Goal: Information Seeking & Learning: Learn about a topic

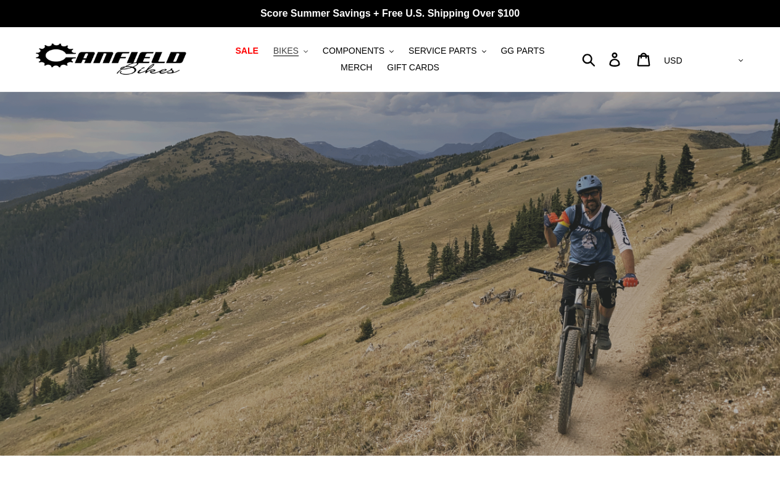
click at [303, 48] on button "BIKES .cls-1{fill:#231f20}" at bounding box center [290, 51] width 47 height 17
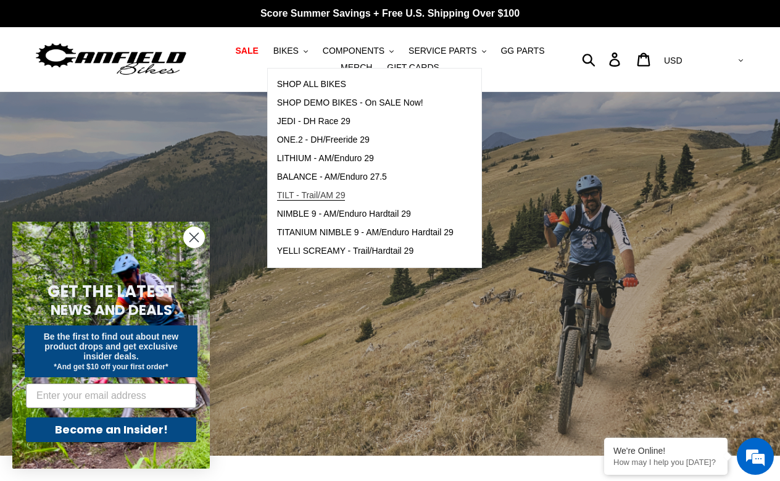
click at [330, 196] on span "TILT - Trail/AM 29" at bounding box center [311, 195] width 68 height 10
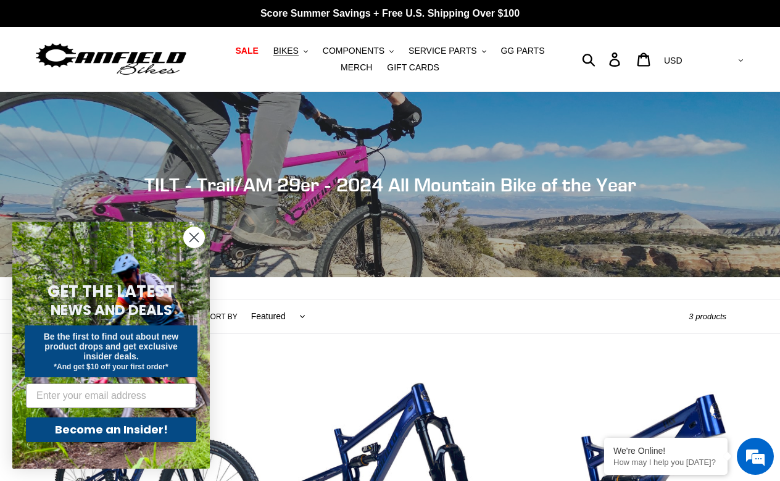
click at [196, 236] on circle "Close dialog" at bounding box center [194, 237] width 20 height 20
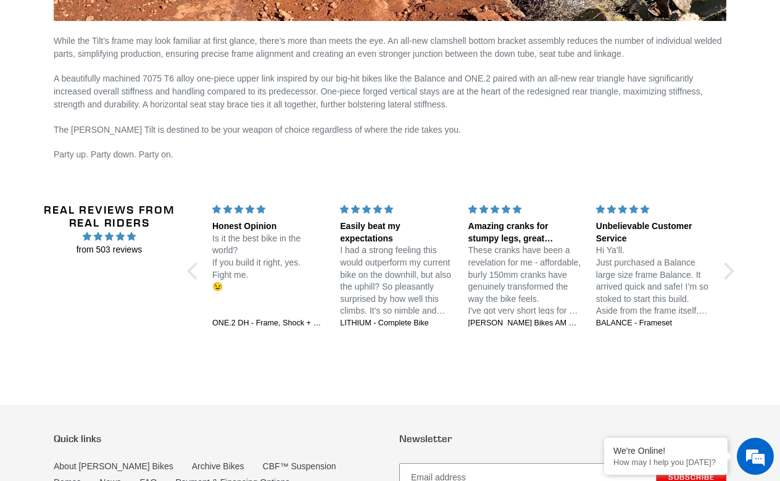
scroll to position [2014, 0]
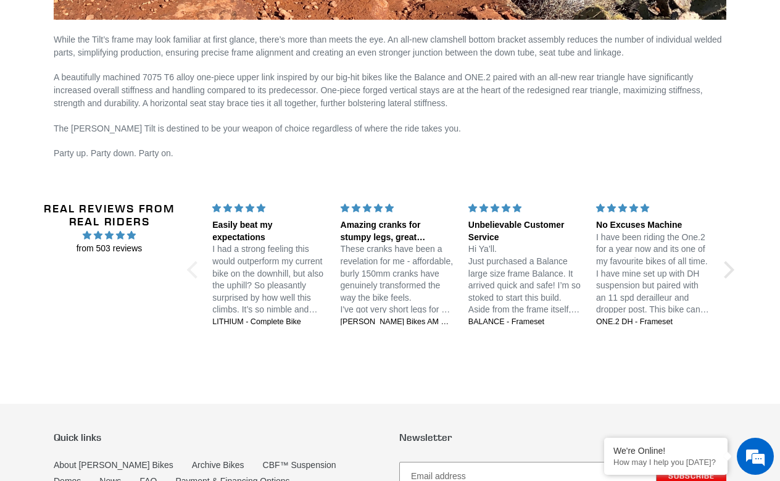
click at [194, 266] on div at bounding box center [195, 268] width 17 height 17
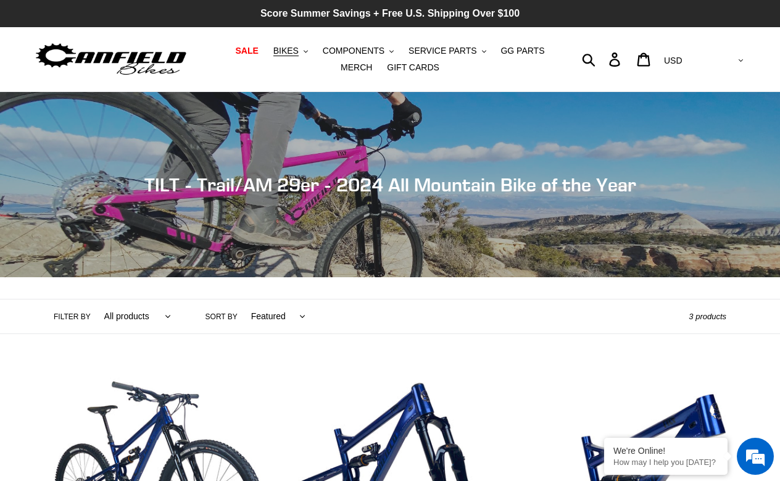
scroll to position [0, 0]
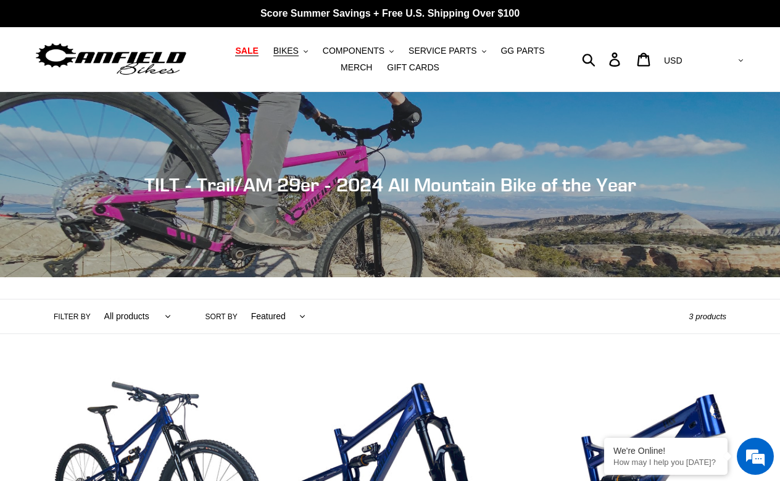
click at [249, 53] on span "SALE" at bounding box center [246, 51] width 23 height 10
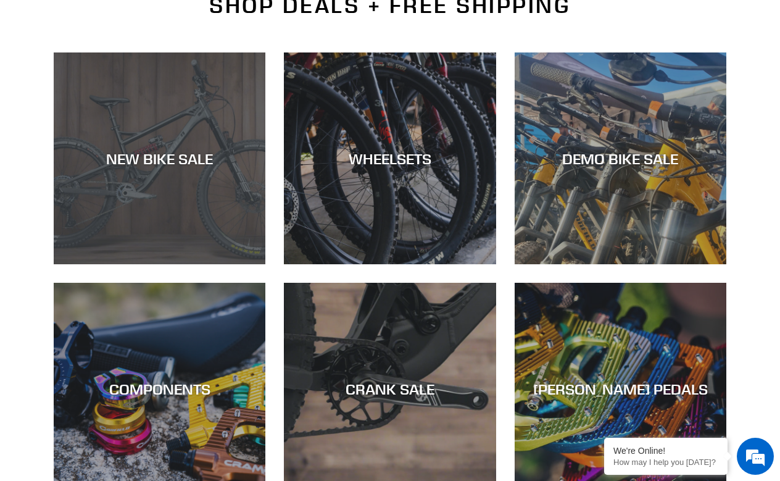
scroll to position [328, 0]
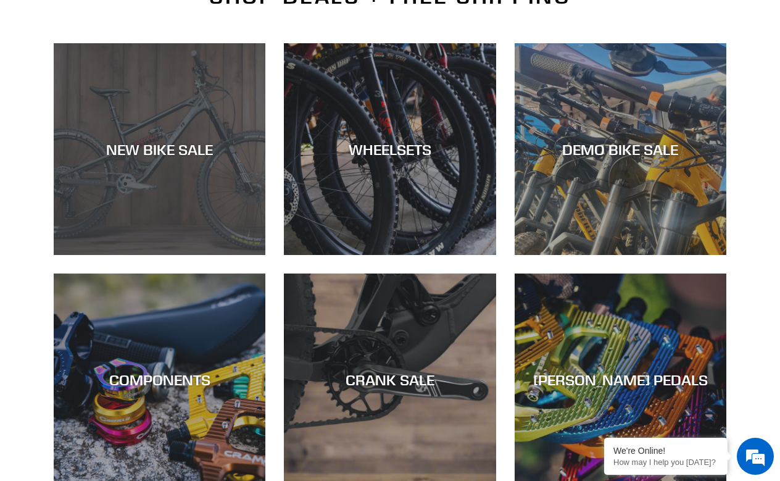
click at [146, 255] on div "NEW BIKE SALE" at bounding box center [160, 255] width 212 height 0
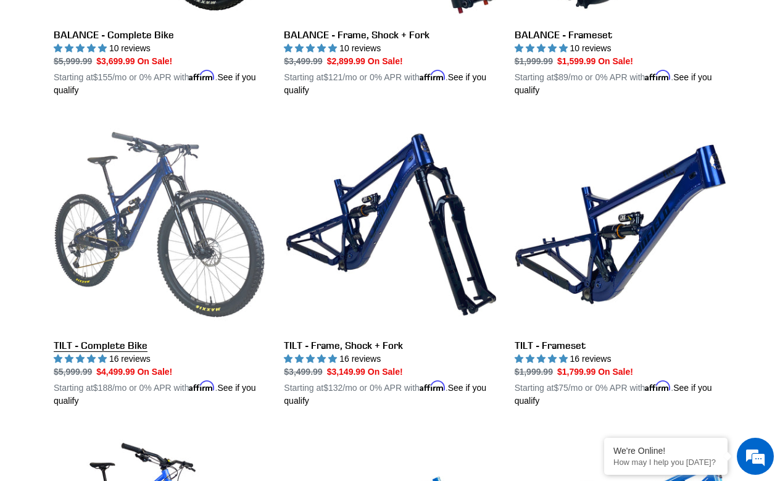
scroll to position [1492, 0]
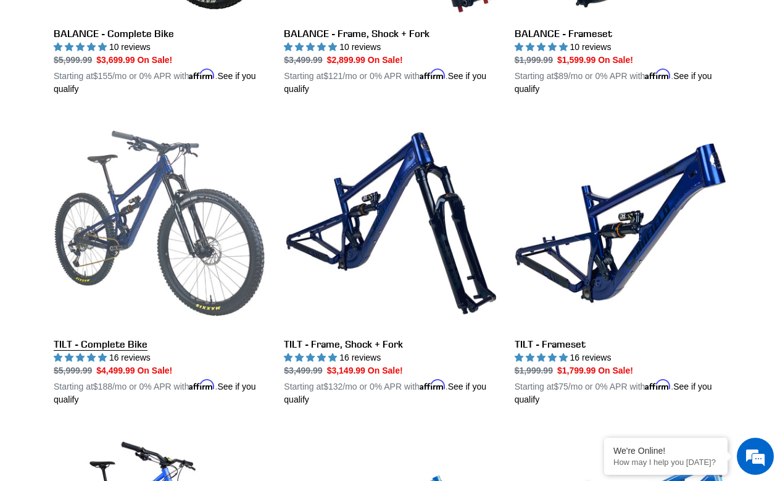
click at [118, 339] on link "TILT - Complete Bike" at bounding box center [160, 261] width 212 height 289
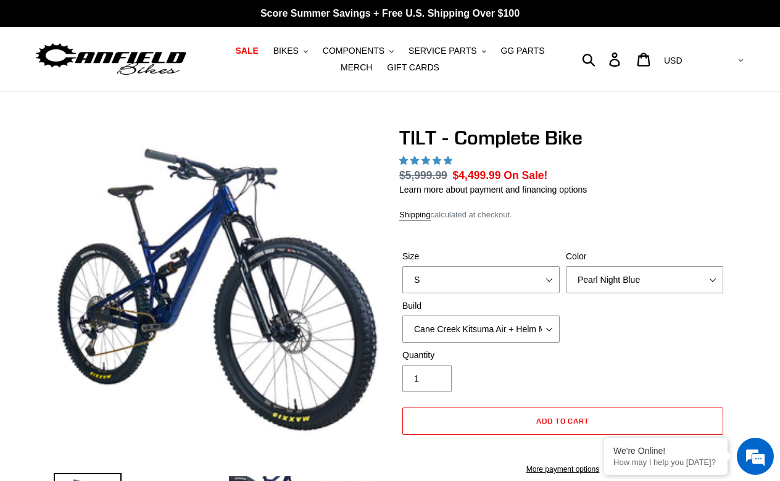
select select "highest-rating"
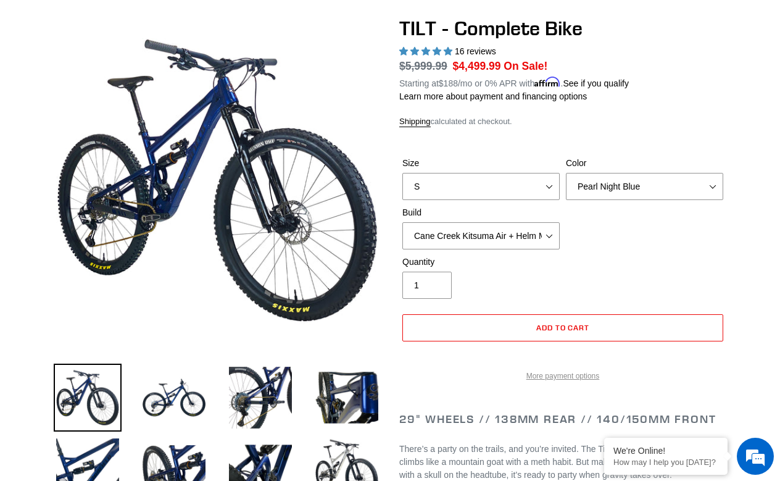
scroll to position [89, 0]
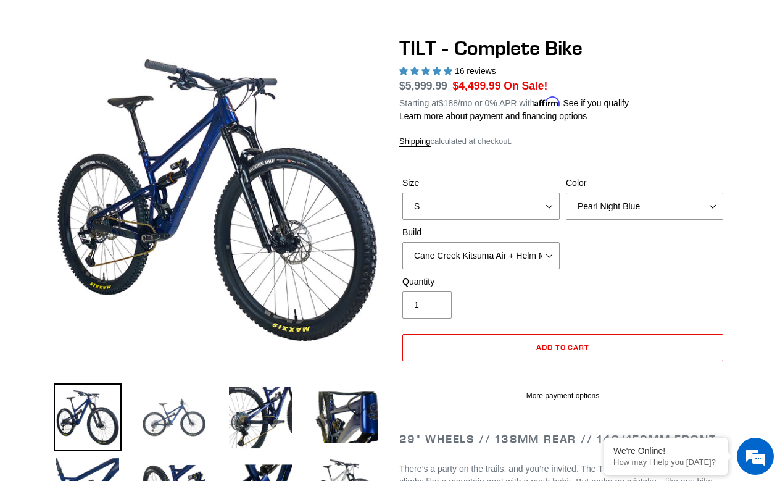
click at [177, 421] on img at bounding box center [174, 417] width 68 height 68
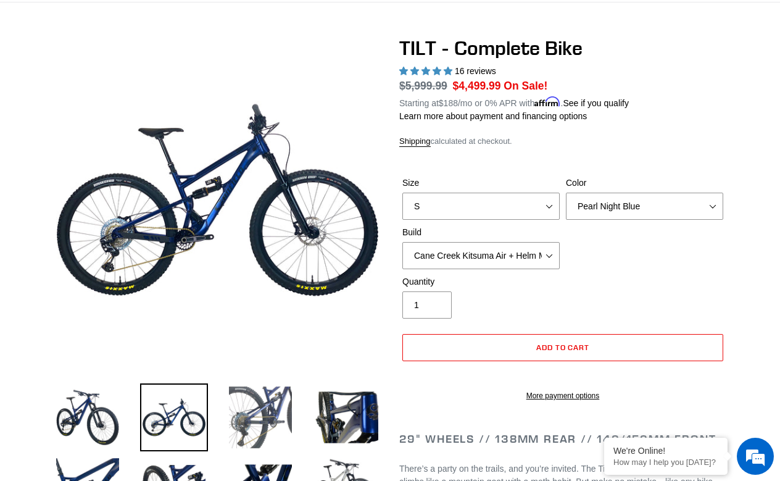
click at [265, 415] on img at bounding box center [260, 417] width 68 height 68
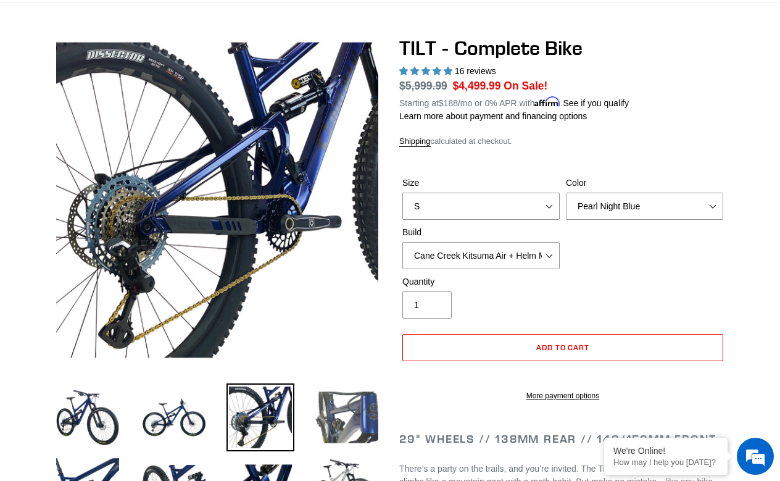
click at [345, 411] on img at bounding box center [347, 417] width 68 height 68
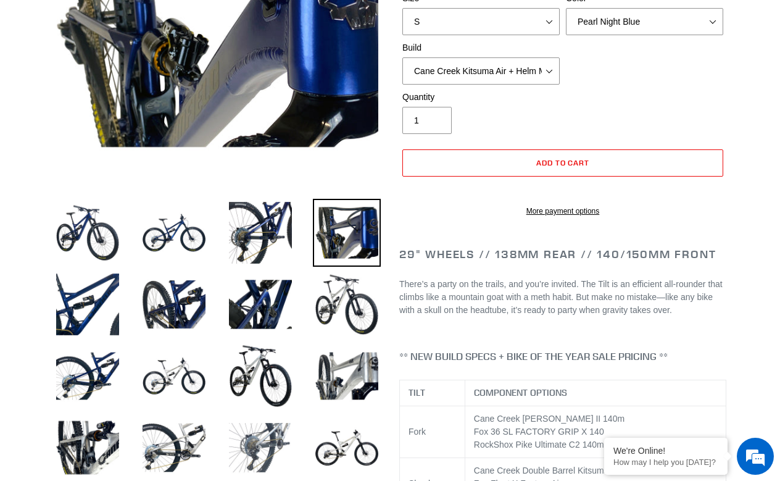
scroll to position [280, 0]
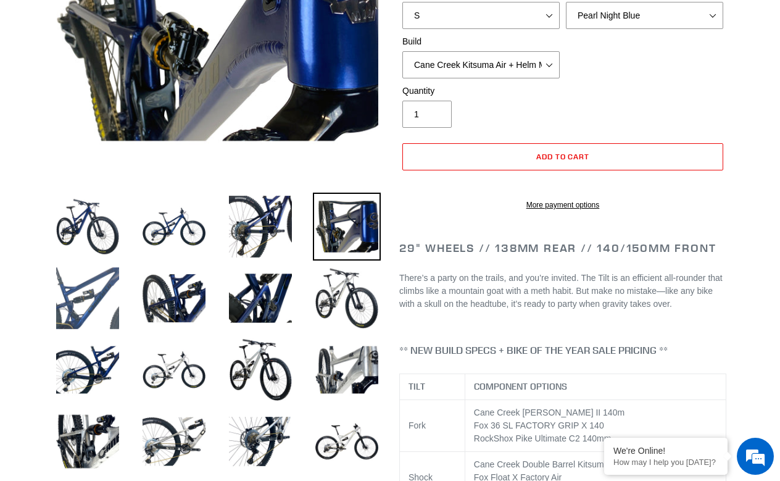
click at [96, 289] on img at bounding box center [88, 298] width 68 height 68
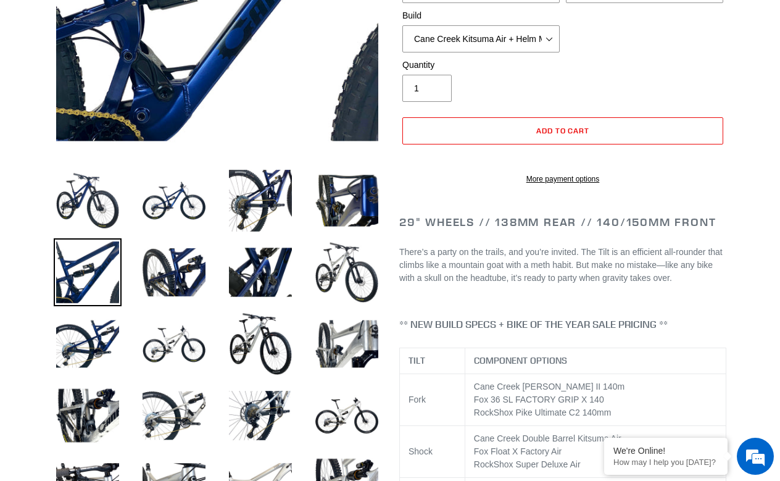
scroll to position [381, 0]
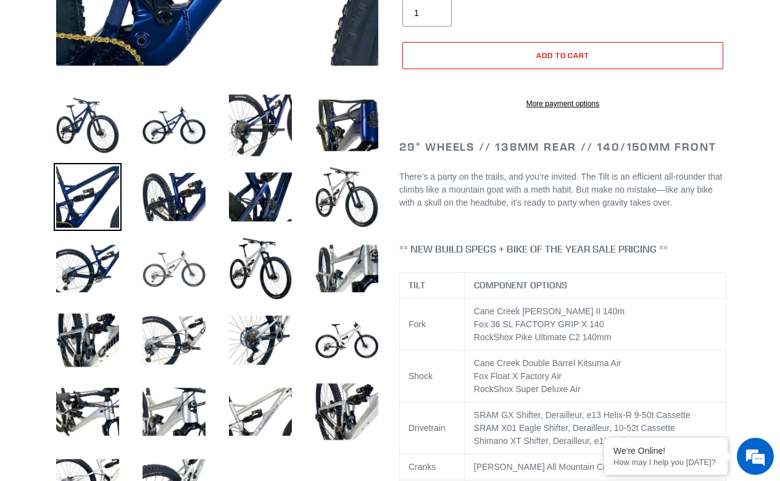
click at [179, 280] on img at bounding box center [174, 268] width 68 height 68
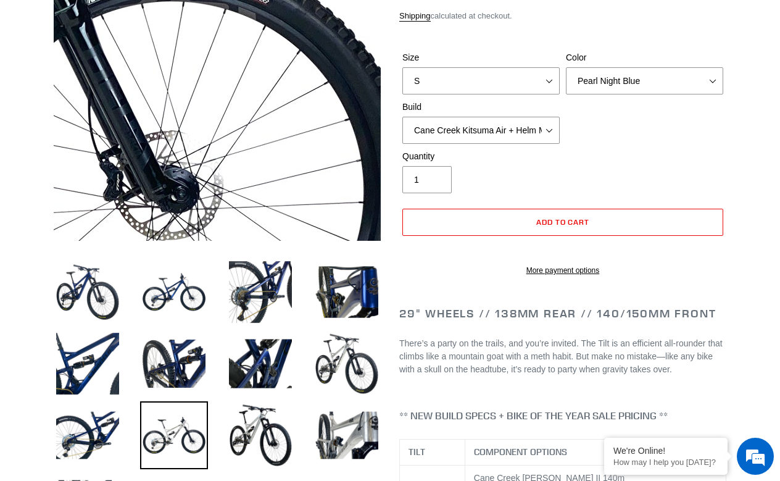
scroll to position [344, 0]
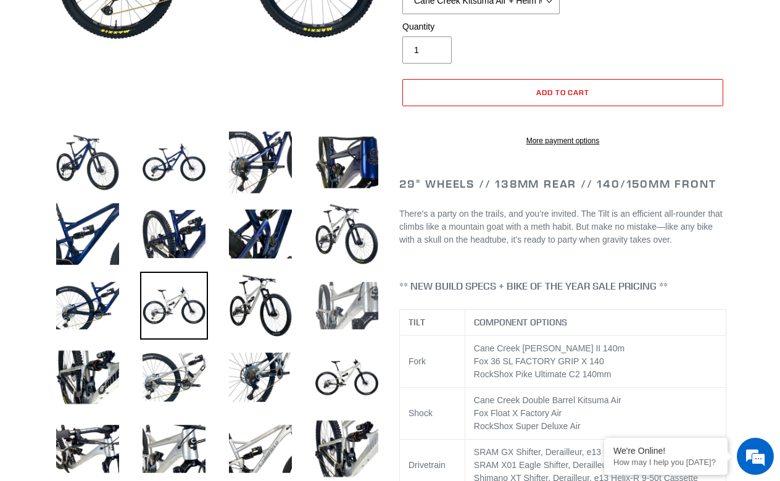
click at [358, 305] on img at bounding box center [347, 305] width 68 height 68
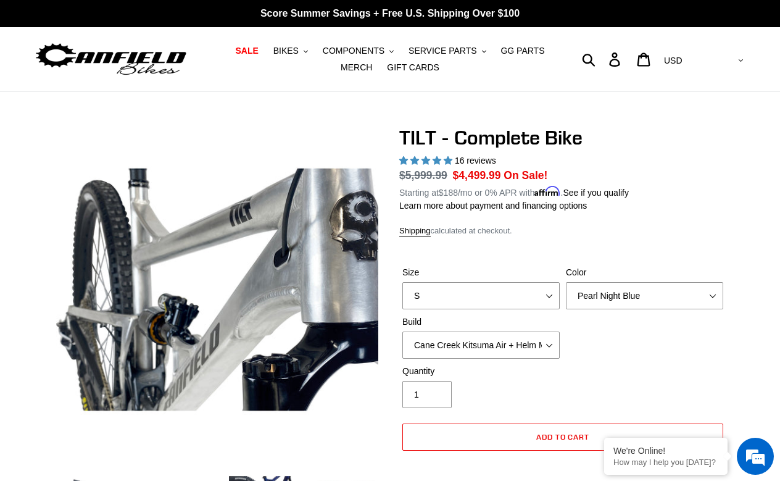
scroll to position [0, 0]
click at [294, 52] on span "BIKES" at bounding box center [285, 51] width 25 height 10
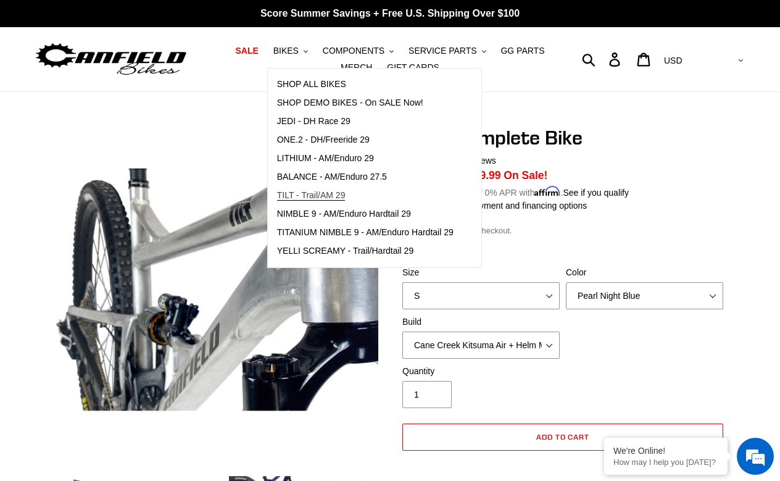
click at [327, 194] on span "TILT - Trail/AM 29" at bounding box center [311, 195] width 68 height 10
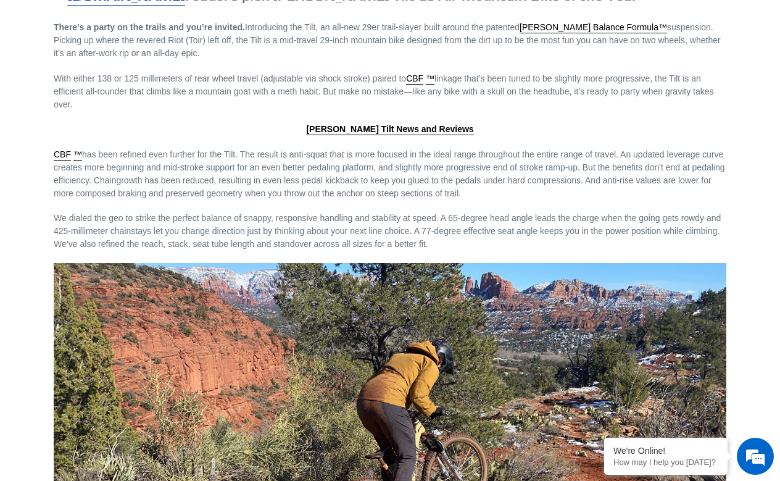
scroll to position [1387, 0]
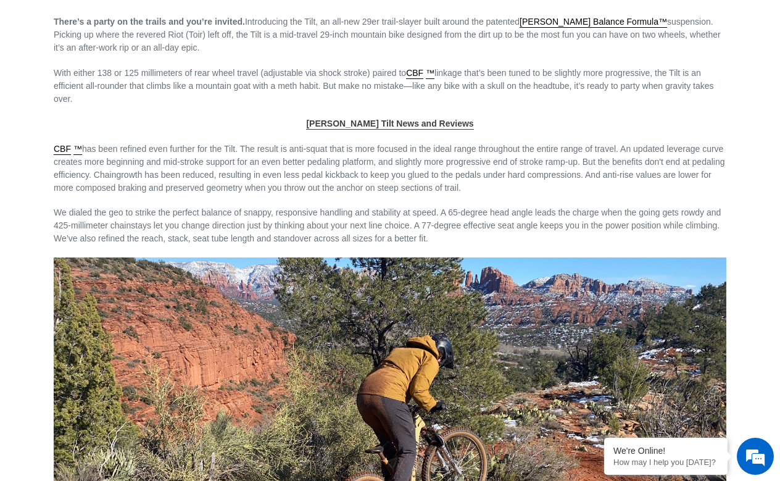
click at [400, 124] on span "Canfield Tilt News and Reviews" at bounding box center [389, 123] width 167 height 10
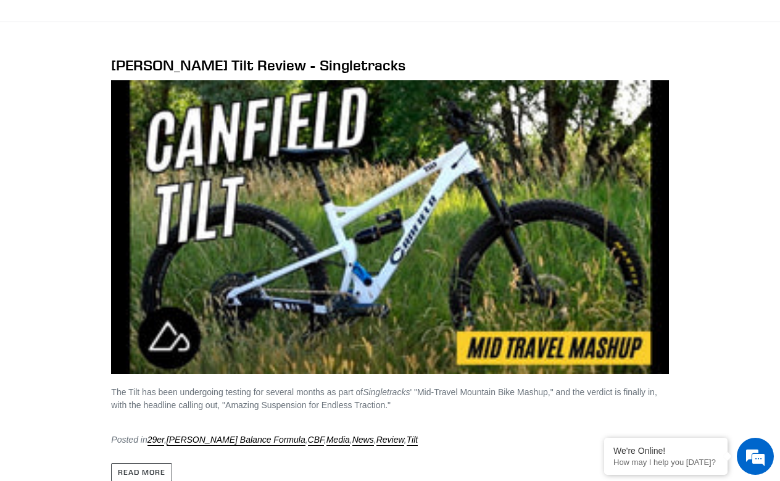
scroll to position [2209, 0]
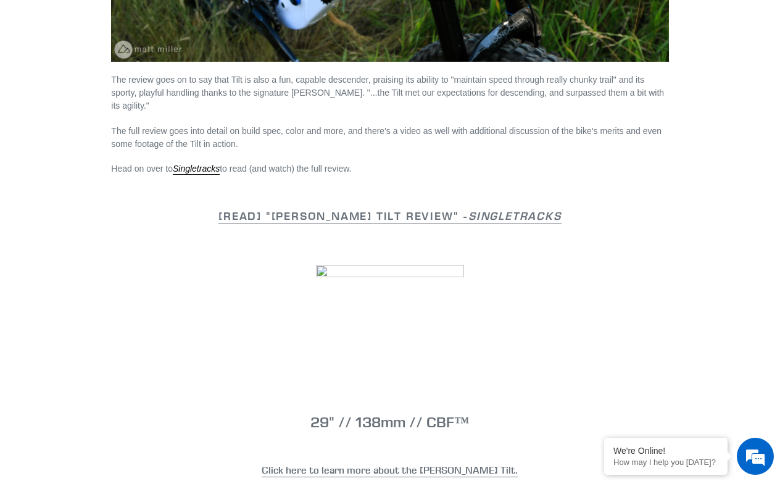
scroll to position [1014, 0]
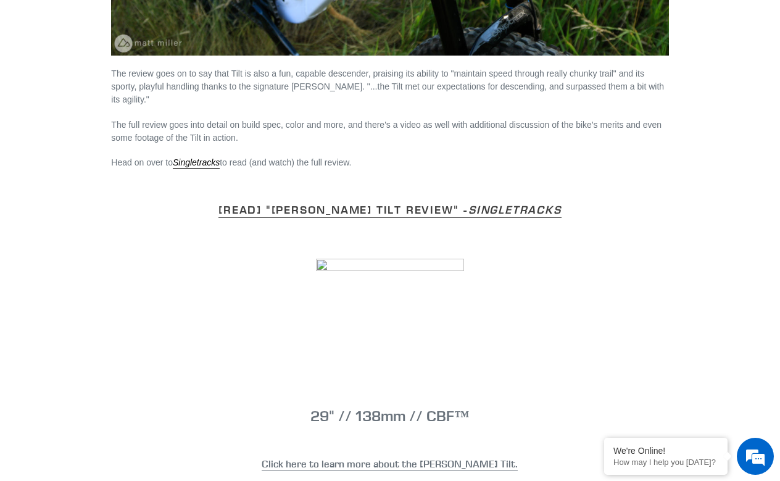
click at [378, 212] on link "[READ] "Canfield Tilt Review" - Singletracks" at bounding box center [389, 209] width 342 height 15
